Goal: Transaction & Acquisition: Purchase product/service

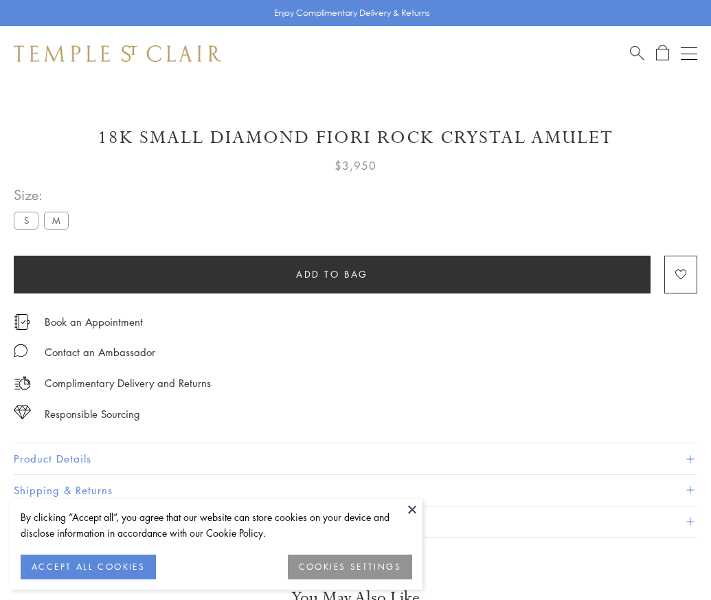
click at [332, 273] on span "Add to bag" at bounding box center [332, 274] width 72 height 15
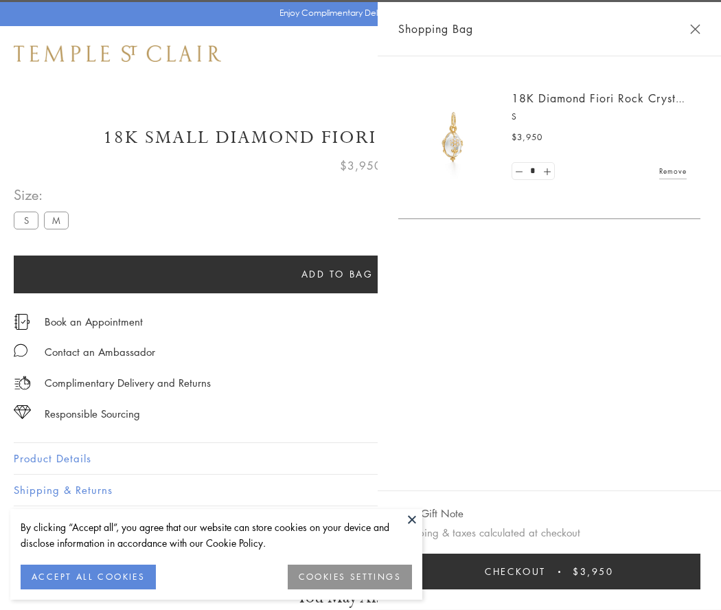
click at [559, 572] on button "Checkout $3,950" at bounding box center [549, 572] width 302 height 36
